Goal: Information Seeking & Learning: Learn about a topic

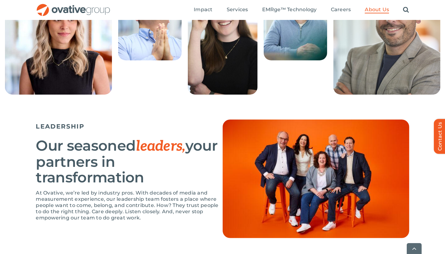
scroll to position [308, 0]
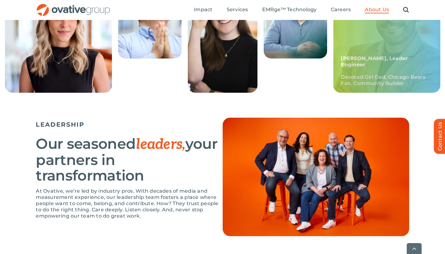
click at [375, 72] on div "Frankie, Leader Engineer Devoted Girl Dad, Chicago Bears Fan, Community Builder" at bounding box center [386, 38] width 107 height 109
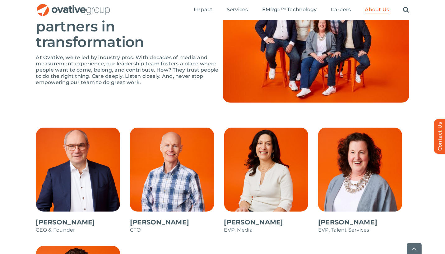
scroll to position [443, 0]
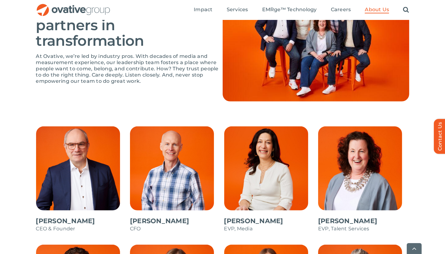
click at [266, 165] on span at bounding box center [269, 182] width 91 height 112
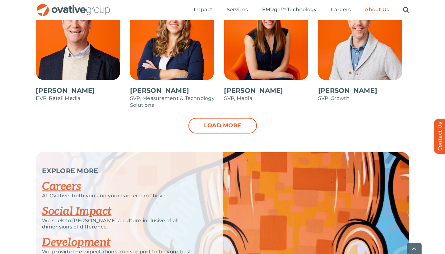
scroll to position [692, 0]
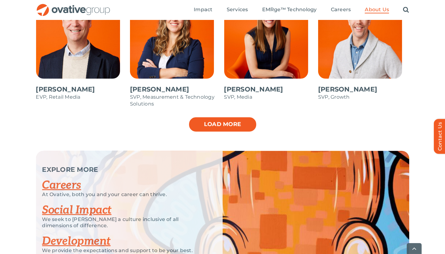
click at [217, 121] on link "Load more" at bounding box center [222, 125] width 68 height 16
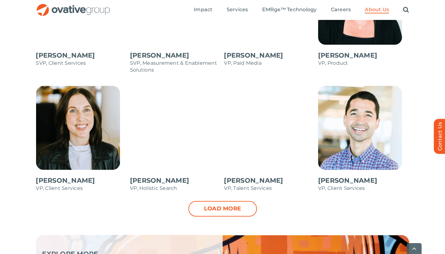
scroll to position [873, 0]
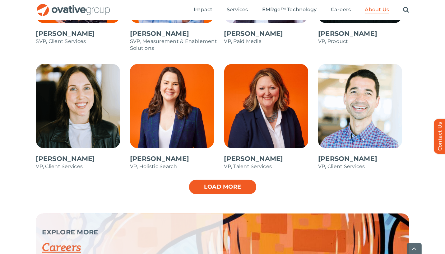
click at [233, 188] on link "Load more" at bounding box center [222, 187] width 68 height 16
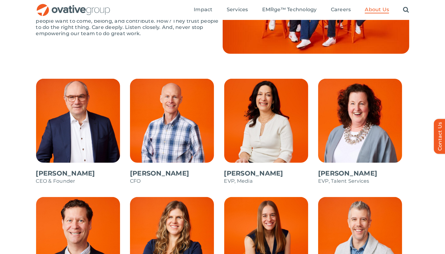
scroll to position [489, 0]
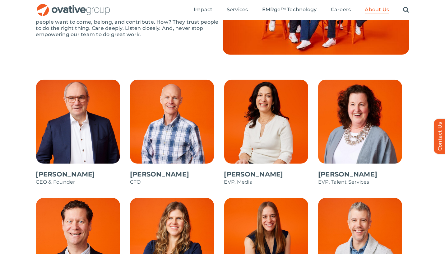
click at [93, 129] on span at bounding box center [81, 136] width 91 height 112
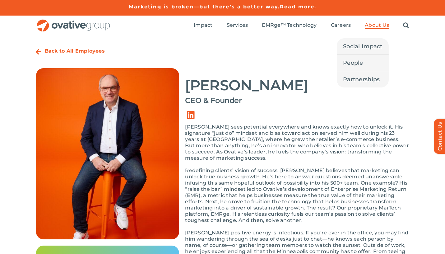
click at [386, 26] on span "About Us" at bounding box center [377, 25] width 24 height 6
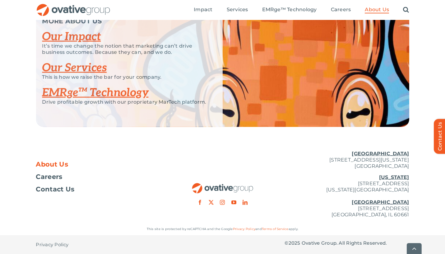
scroll to position [1346, 0]
